Goal: Transaction & Acquisition: Purchase product/service

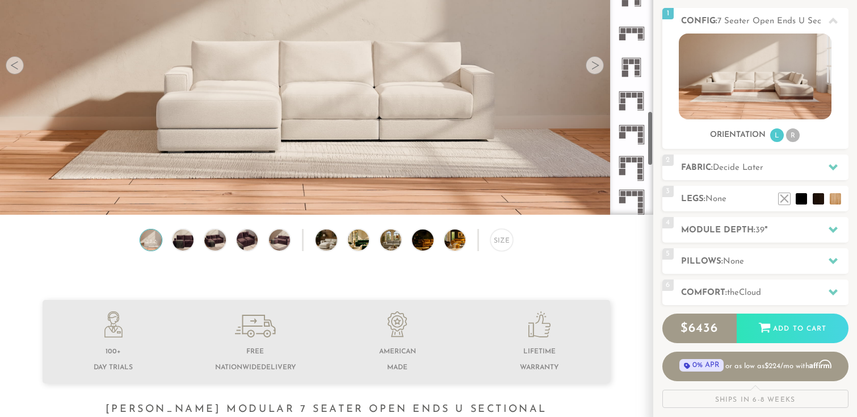
scroll to position [1057, 0]
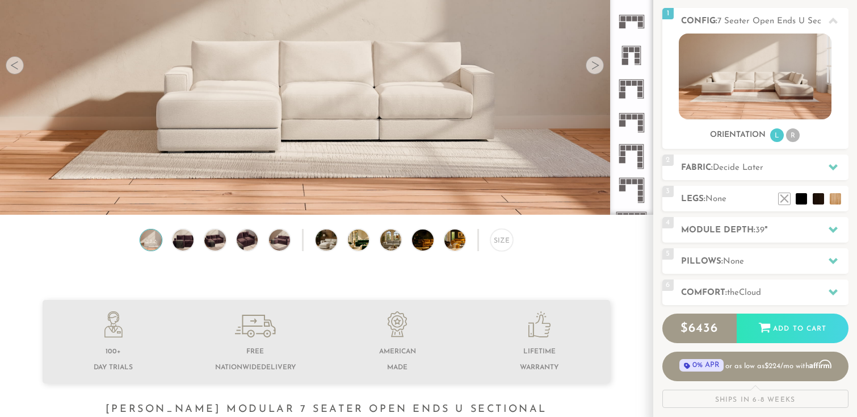
click at [633, 119] on rect at bounding box center [634, 117] width 5 height 5
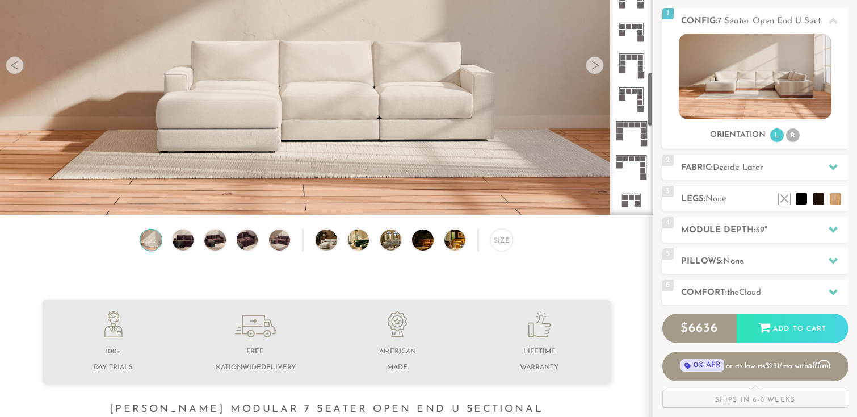
scroll to position [836, 0]
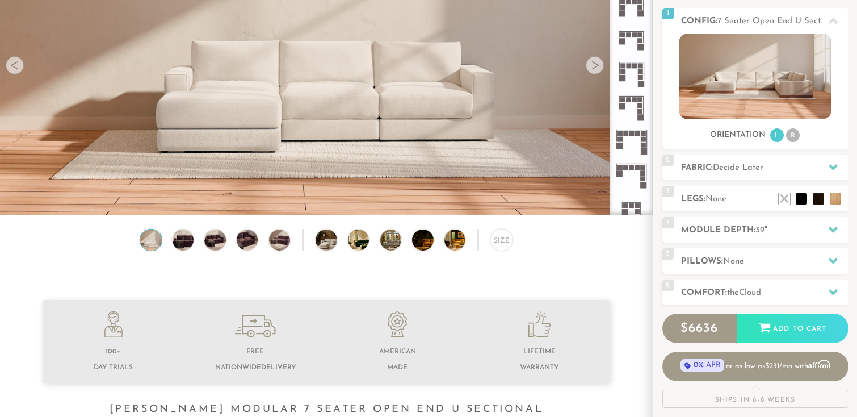
click at [640, 32] on rect at bounding box center [640, 34] width 5 height 5
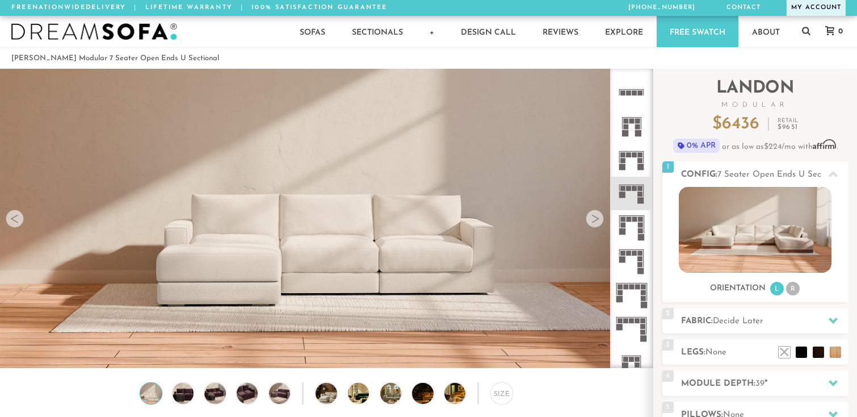
click at [806, 8] on link "My Account" at bounding box center [816, 8] width 59 height 16
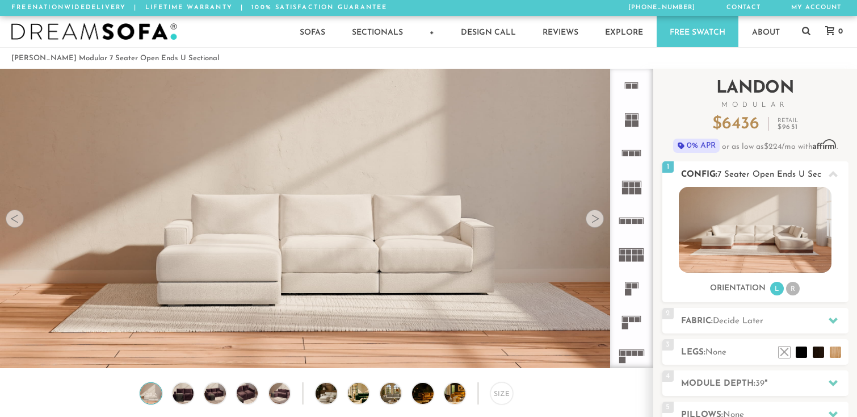
click at [798, 174] on span "7 Seater Open Ends U Sectional" at bounding box center [780, 174] width 125 height 9
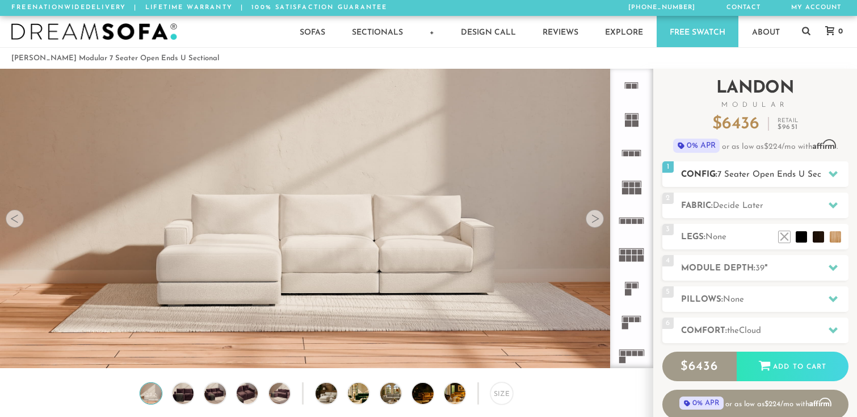
click at [798, 174] on span "7 Seater Open Ends U Sectional" at bounding box center [780, 174] width 125 height 9
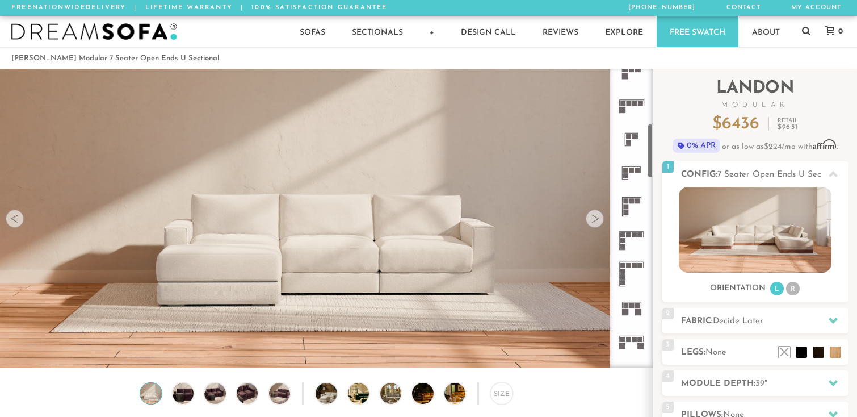
scroll to position [318, 0]
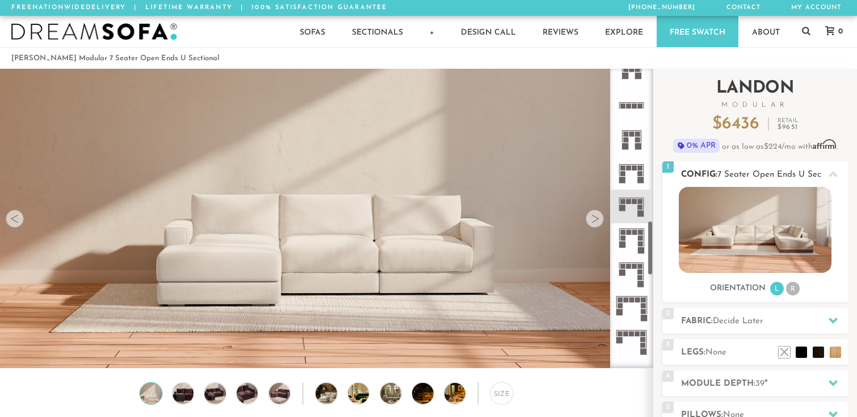
scroll to position [836, 0]
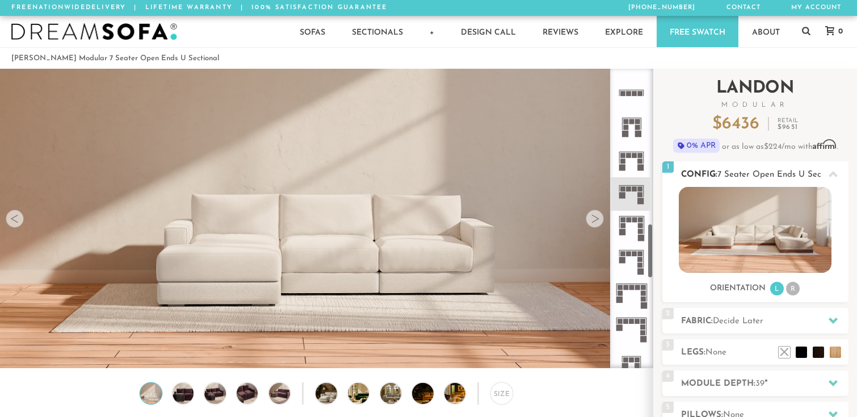
drag, startPoint x: 649, startPoint y: 169, endPoint x: 662, endPoint y: 265, distance: 96.9
click at [662, 265] on div "Introducing [PERSON_NAME] Modular $ 6436 Retail $ 9651 $ 6436 Retail $ 9651 0% …" at bounding box center [755, 320] width 204 height 502
click at [635, 127] on icon at bounding box center [631, 126] width 33 height 33
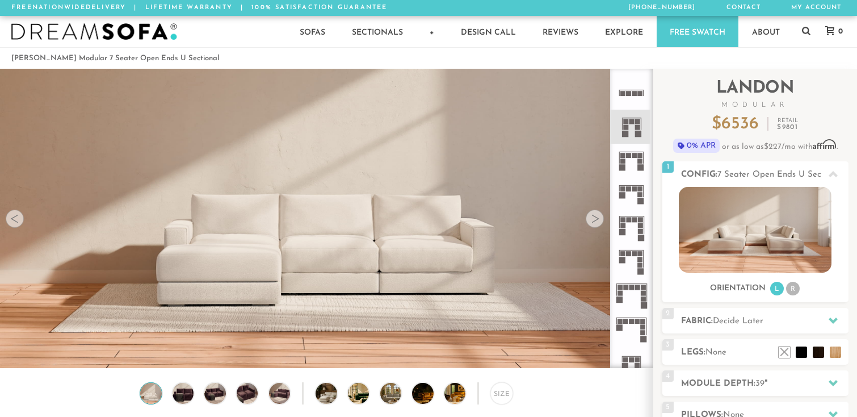
click at [636, 199] on icon at bounding box center [631, 193] width 33 height 33
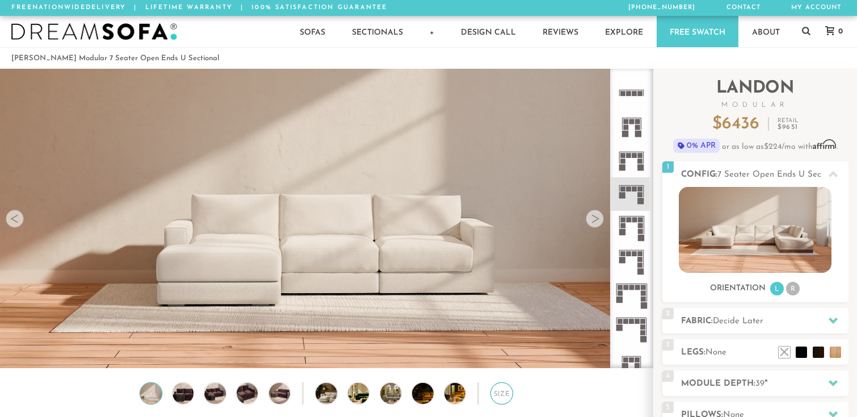
click at [511, 392] on div "Size" at bounding box center [501, 393] width 22 height 22
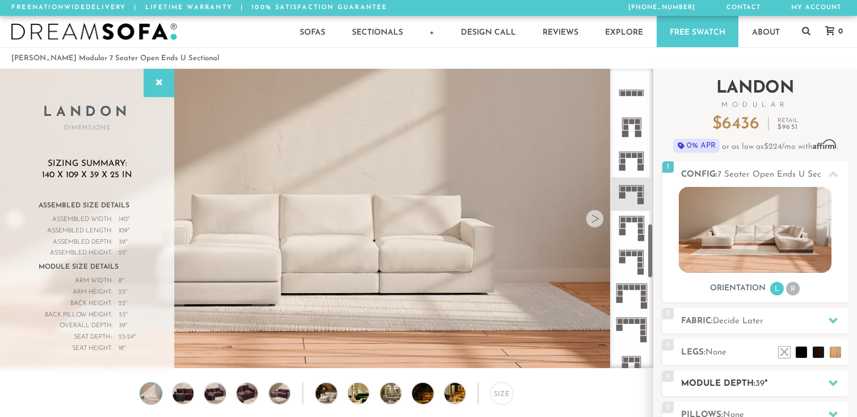
click at [760, 380] on span "39" at bounding box center [760, 383] width 9 height 9
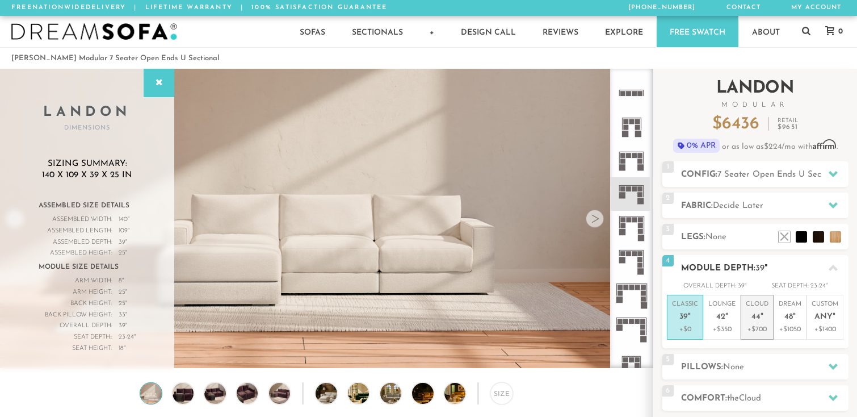
click at [759, 331] on p "+$700" at bounding box center [757, 329] width 23 height 10
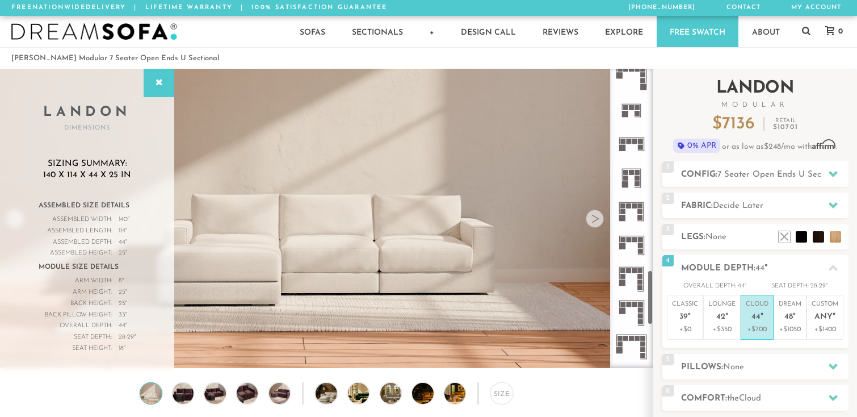
scroll to position [1091, 0]
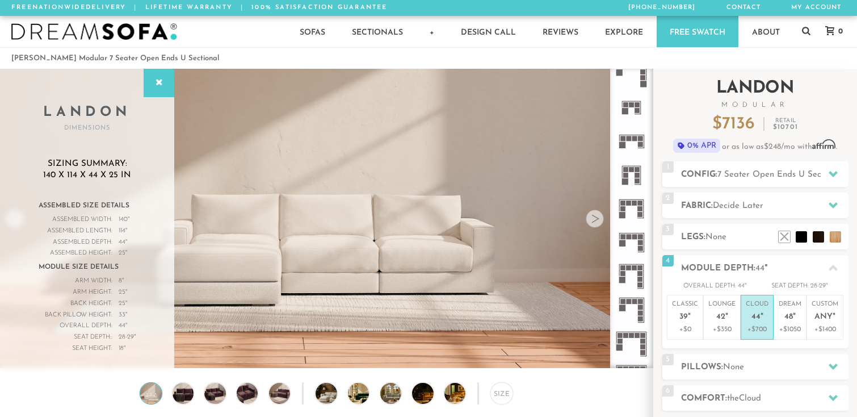
drag, startPoint x: 650, startPoint y: 245, endPoint x: 656, endPoint y: 292, distance: 47.5
click at [656, 292] on div "Introducing [PERSON_NAME] Modular $ 7136 Retail $ 10701 $ 7136 Retail $ 10701 0…" at bounding box center [755, 296] width 204 height 455
click at [631, 244] on icon at bounding box center [631, 241] width 33 height 33
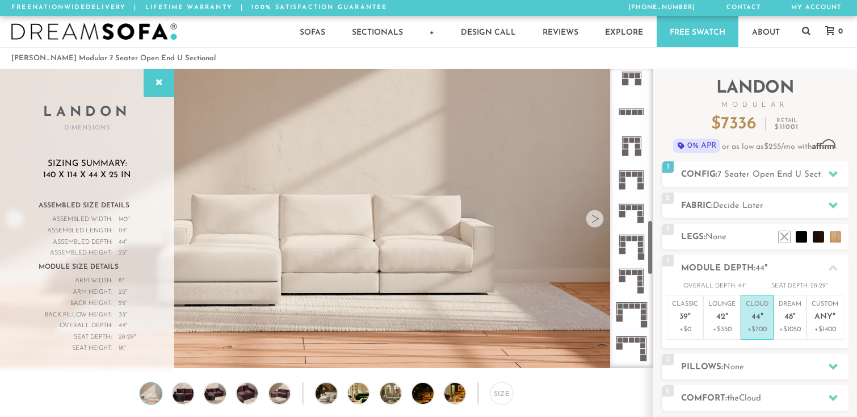
scroll to position [815, 0]
click at [637, 212] on icon at bounding box center [631, 214] width 33 height 33
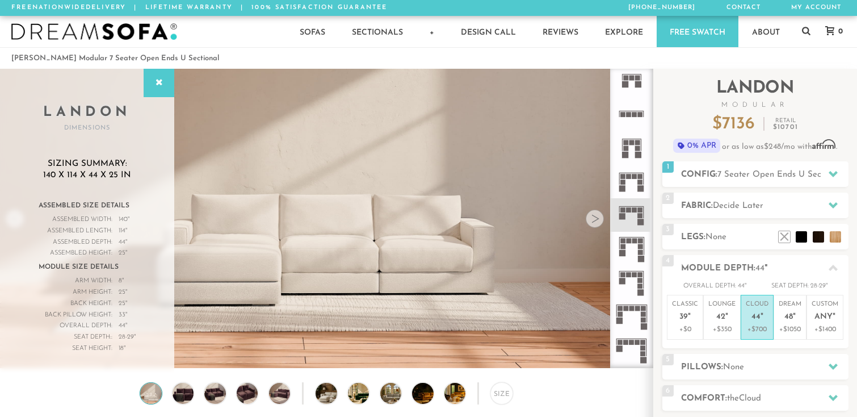
click at [634, 185] on icon at bounding box center [631, 181] width 33 height 33
click at [636, 149] on rect at bounding box center [637, 148] width 5 height 5
click at [631, 284] on icon at bounding box center [631, 282] width 33 height 33
click at [634, 220] on icon at bounding box center [631, 214] width 33 height 33
click at [687, 33] on link "Free Swatch" at bounding box center [698, 31] width 82 height 31
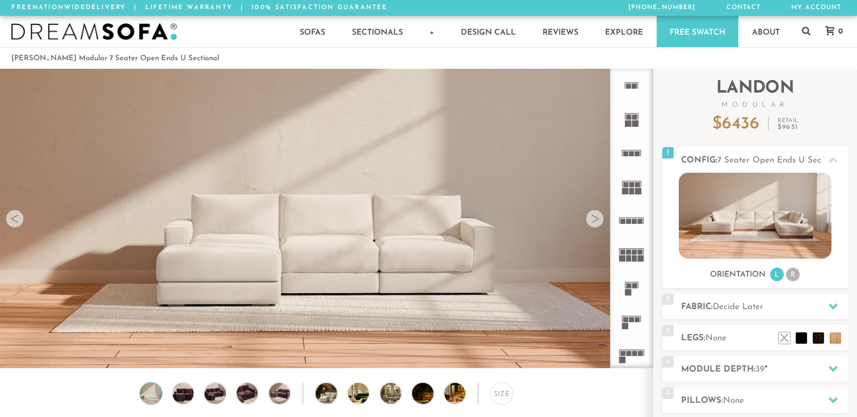
scroll to position [12609, 857]
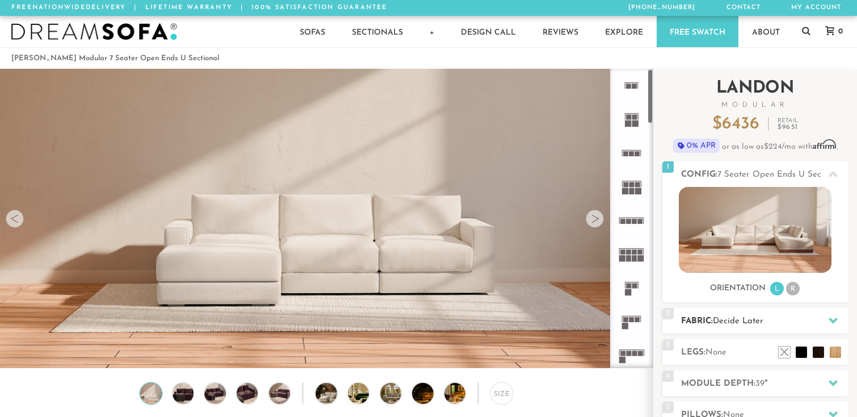
click at [709, 314] on h2 "Fabric: Decide Later" at bounding box center [764, 320] width 167 height 13
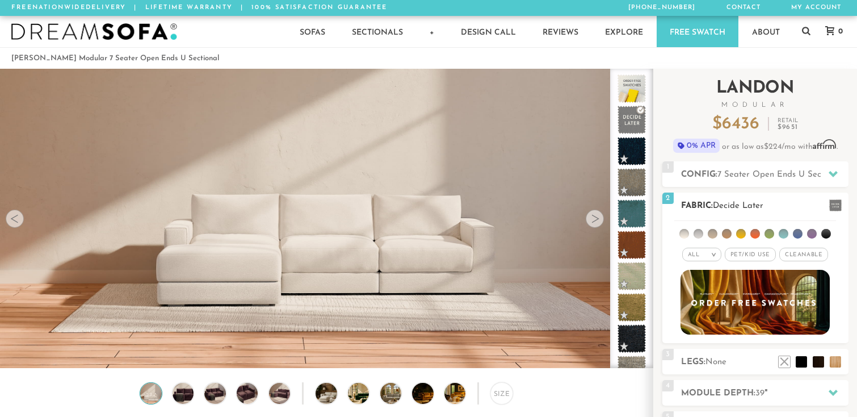
click at [770, 233] on li at bounding box center [770, 234] width 10 height 10
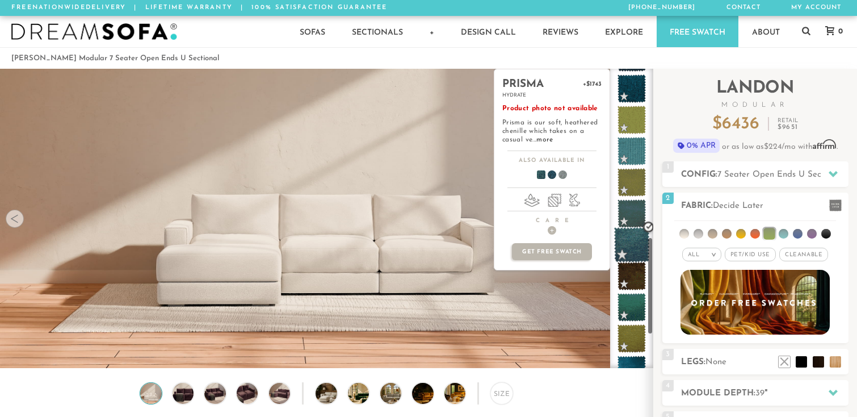
scroll to position [615, 0]
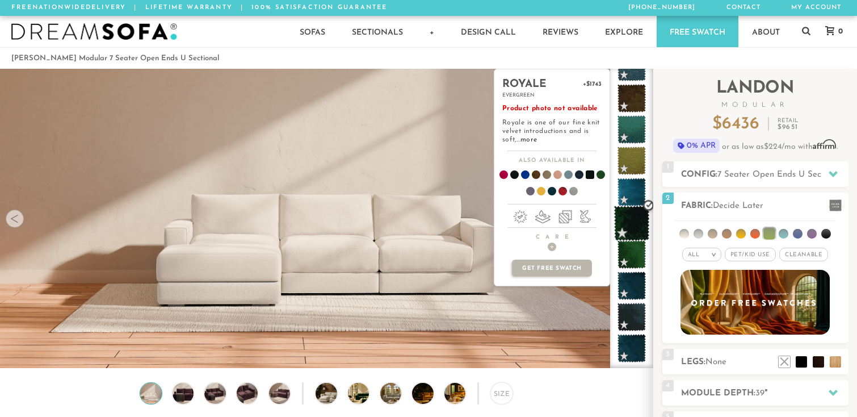
click at [636, 220] on span at bounding box center [632, 223] width 36 height 36
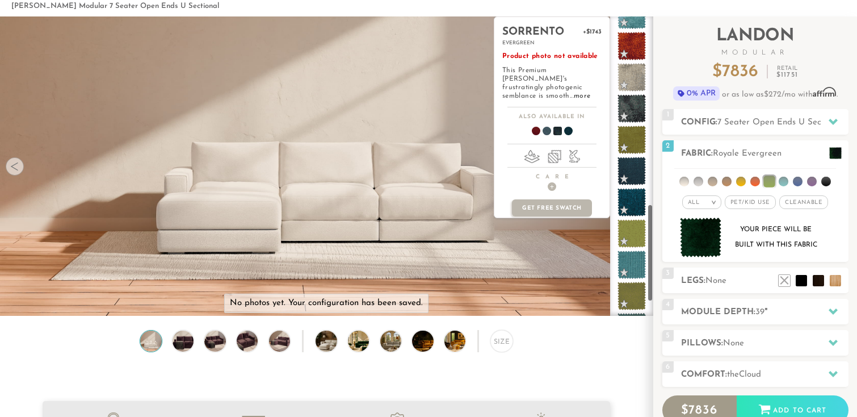
scroll to position [0, 0]
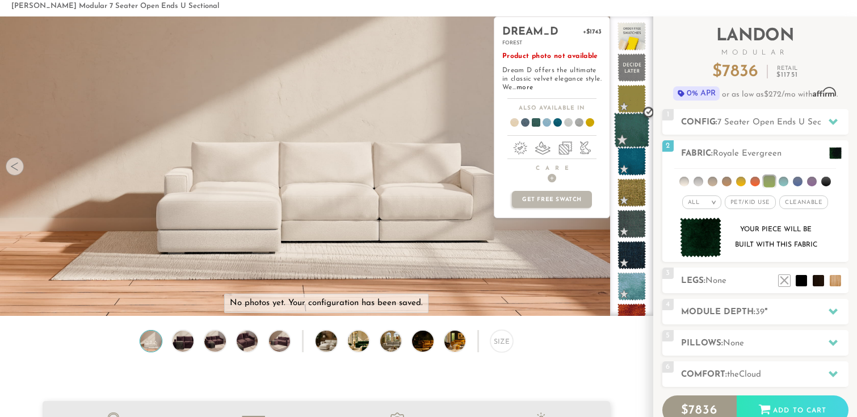
click at [627, 129] on span at bounding box center [632, 130] width 36 height 36
